Goal: Browse casually: Explore the website without a specific task or goal

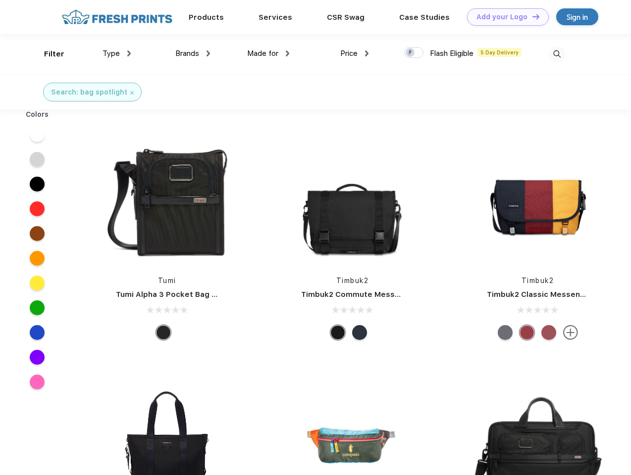
scroll to position [0, 0]
click at [504, 17] on link "Add your Logo Design Tool" at bounding box center [508, 16] width 82 height 17
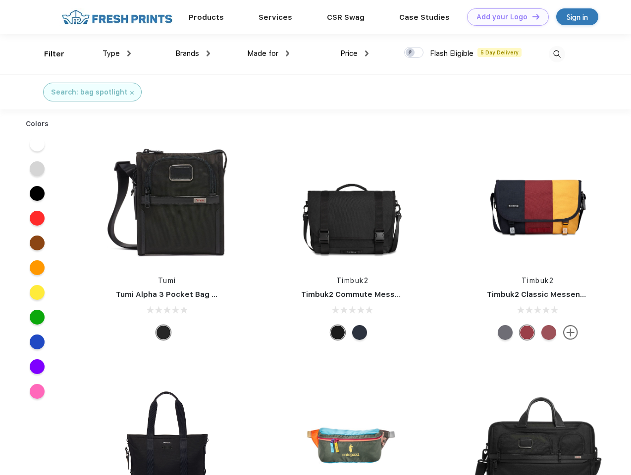
click at [0, 0] on div "Design Tool" at bounding box center [0, 0] width 0 height 0
click at [531, 16] on link "Add your Logo Design Tool" at bounding box center [508, 16] width 82 height 17
click at [48, 54] on div "Filter" at bounding box center [54, 54] width 20 height 11
click at [117, 53] on span "Type" at bounding box center [110, 53] width 17 height 9
click at [193, 53] on span "Brands" at bounding box center [187, 53] width 24 height 9
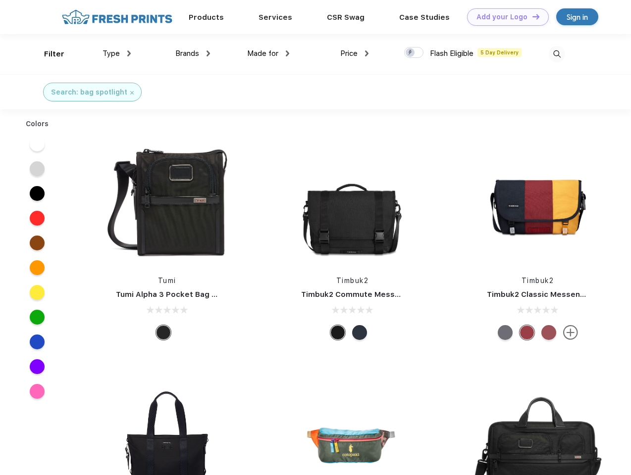
click at [268, 53] on span "Made for" at bounding box center [262, 53] width 31 height 9
click at [354, 53] on span "Price" at bounding box center [348, 53] width 17 height 9
click at [414, 53] on div at bounding box center [413, 52] width 19 height 11
click at [410, 53] on input "checkbox" at bounding box center [407, 50] width 6 height 6
click at [556, 54] on img at bounding box center [557, 54] width 16 height 16
